Goal: Transaction & Acquisition: Purchase product/service

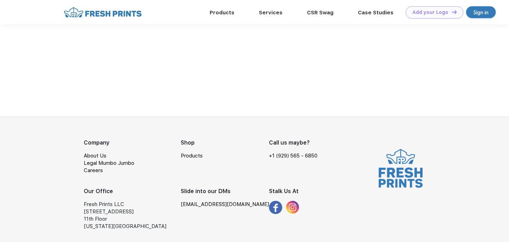
scroll to position [435, 0]
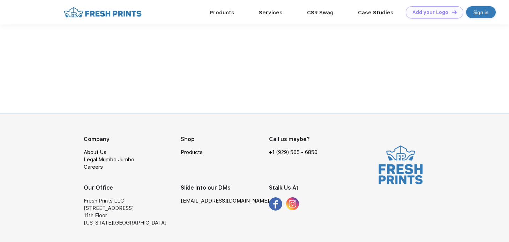
drag, startPoint x: 318, startPoint y: 100, endPoint x: 313, endPoint y: 99, distance: 5.6
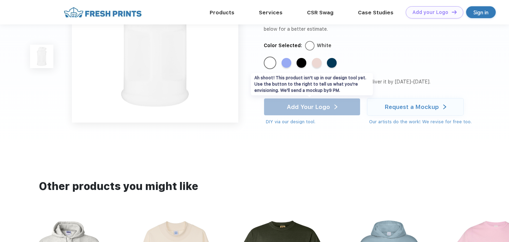
scroll to position [0, 0]
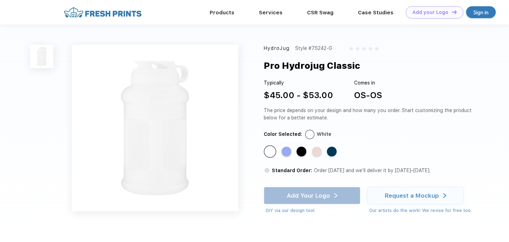
drag, startPoint x: 359, startPoint y: 66, endPoint x: 263, endPoint y: 60, distance: 96.5
click at [263, 60] on div "HydroJug Style #75242-G Pro Hydrojug Classic Typically $45.00 - $53.00 Comes in…" at bounding box center [254, 131] width 509 height 215
drag, startPoint x: 312, startPoint y: 103, endPoint x: 309, endPoint y: 101, distance: 3.7
drag, startPoint x: 250, startPoint y: 61, endPoint x: 260, endPoint y: 51, distance: 13.8
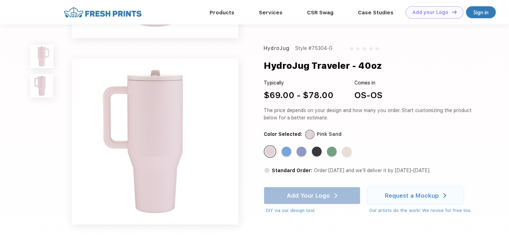
scroll to position [140, 0]
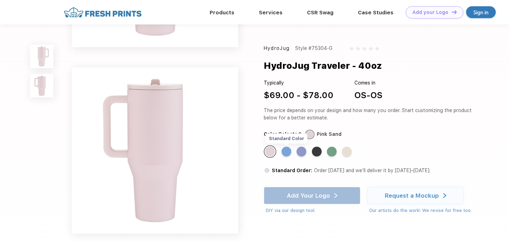
click at [284, 152] on div "Standard Color" at bounding box center [287, 152] width 10 height 10
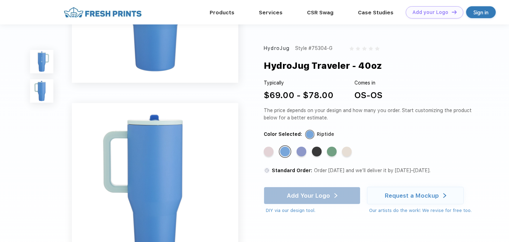
scroll to position [0, 0]
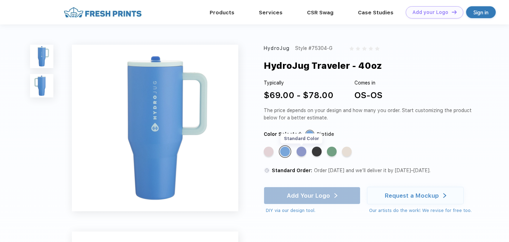
click at [298, 152] on div "Standard Color" at bounding box center [302, 152] width 10 height 10
